Goal: Information Seeking & Learning: Learn about a topic

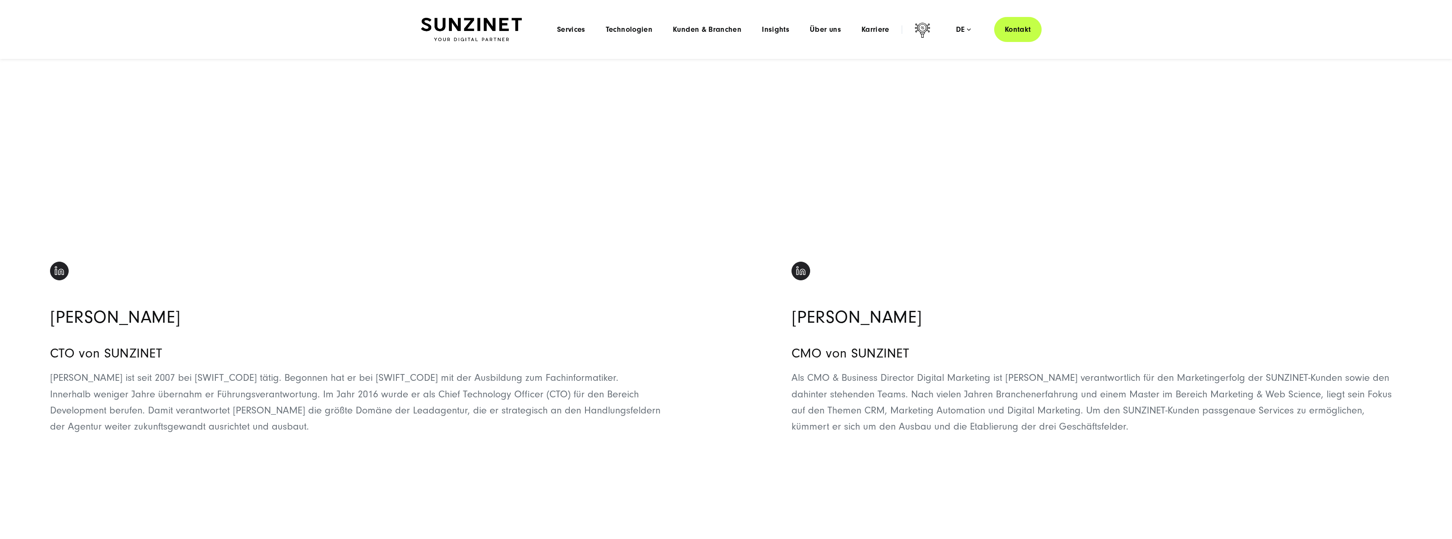
scroll to position [933, 0]
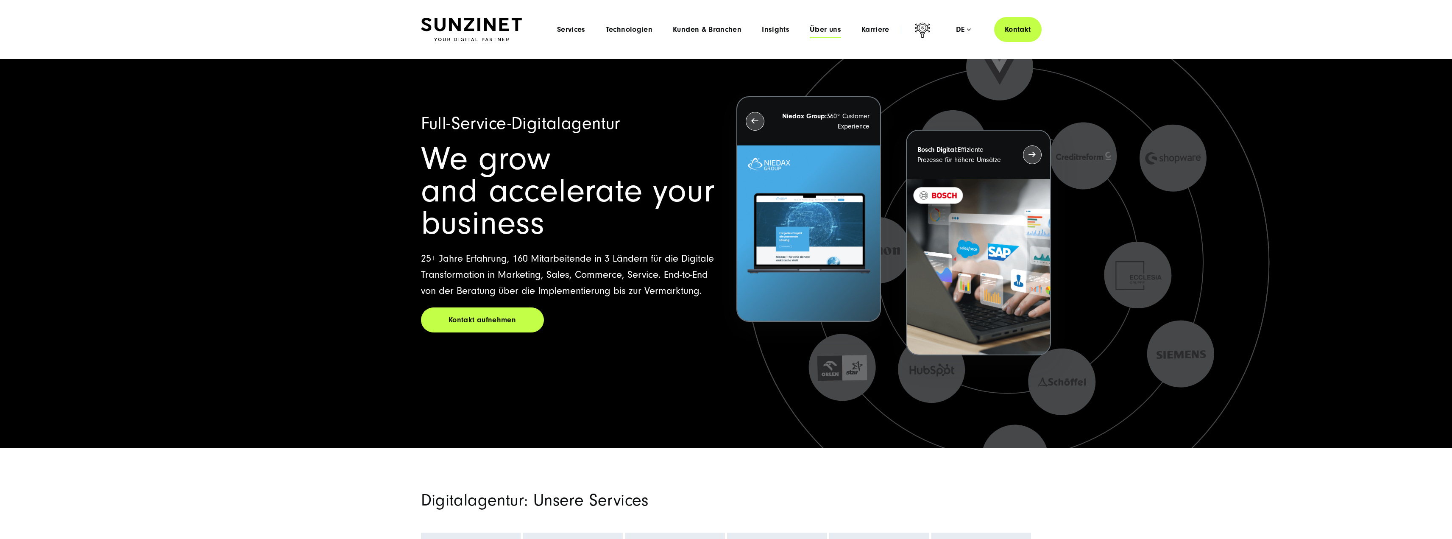
click at [822, 31] on span "Über uns" at bounding box center [825, 29] width 31 height 8
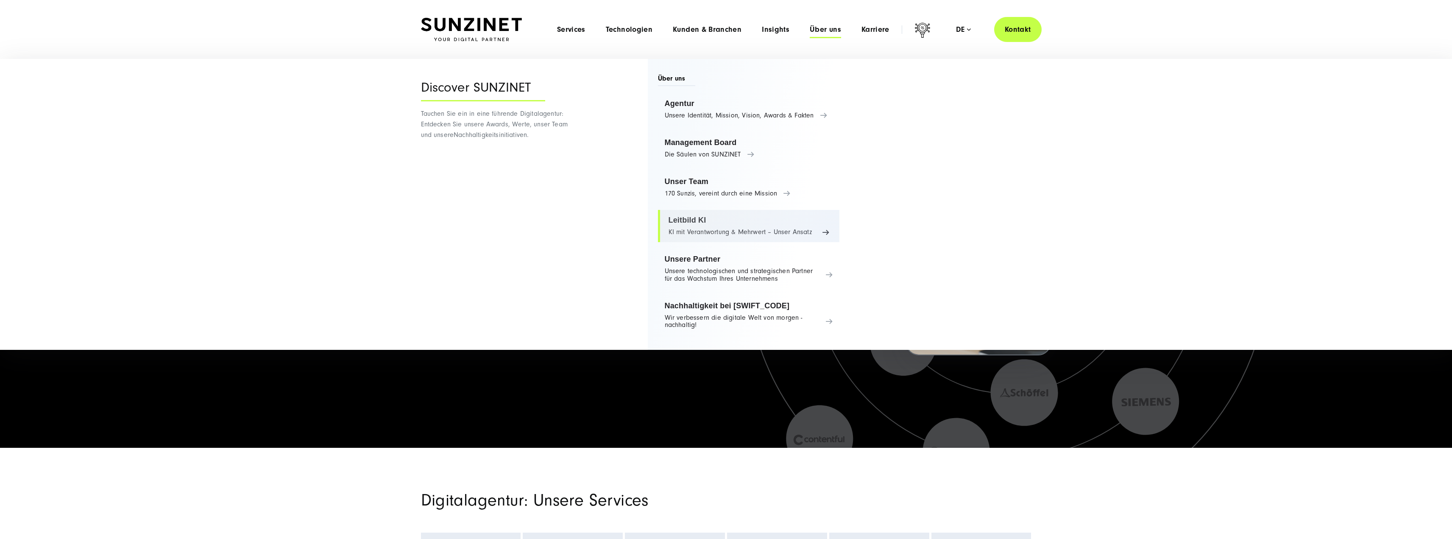
click at [684, 221] on link "Leitbild KI KI mit Verantwortung & Mehrwert – Unser Ansatz" at bounding box center [749, 226] width 182 height 32
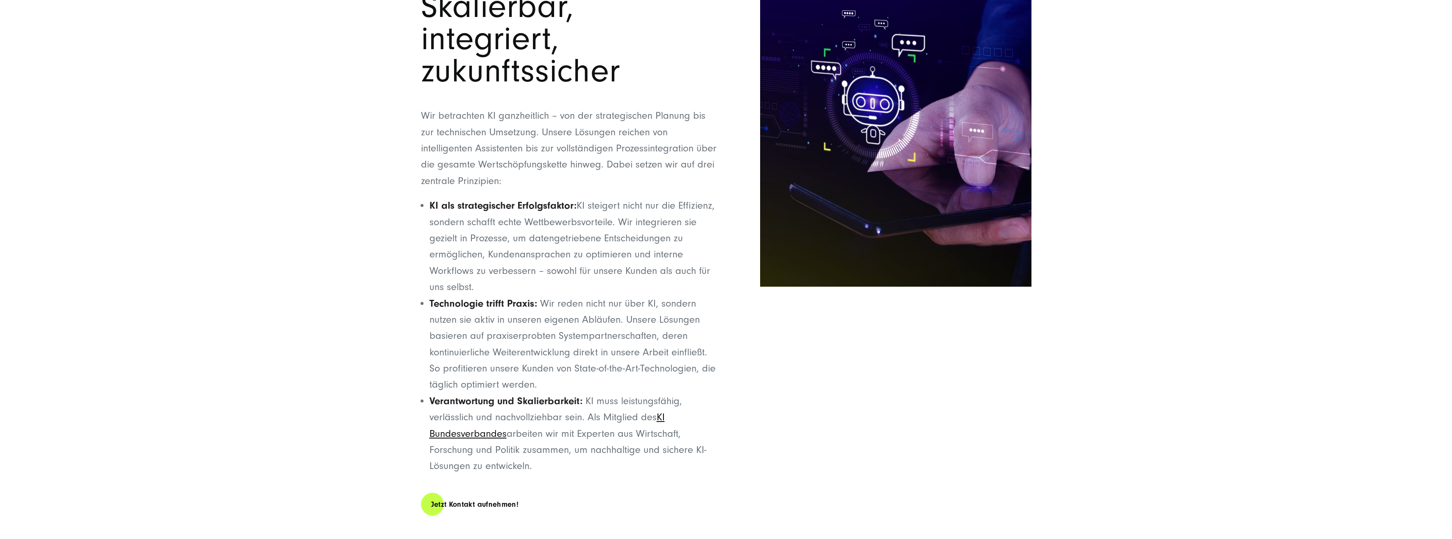
scroll to position [1017, 0]
